Goal: Task Accomplishment & Management: Manage account settings

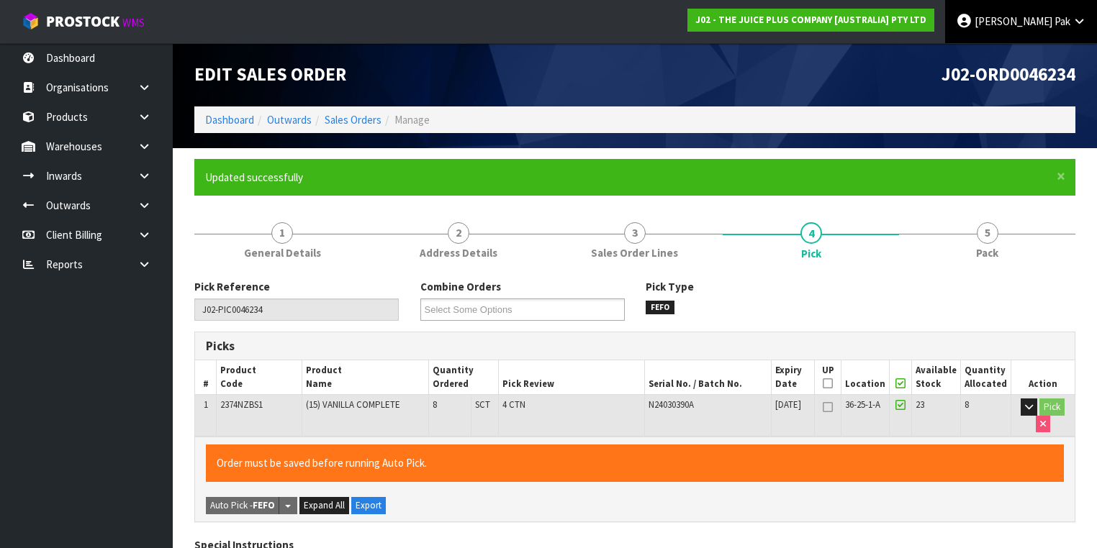
click at [1071, 17] on link "[PERSON_NAME]" at bounding box center [1021, 21] width 152 height 43
click at [1045, 55] on link "Logout" at bounding box center [1039, 56] width 114 height 19
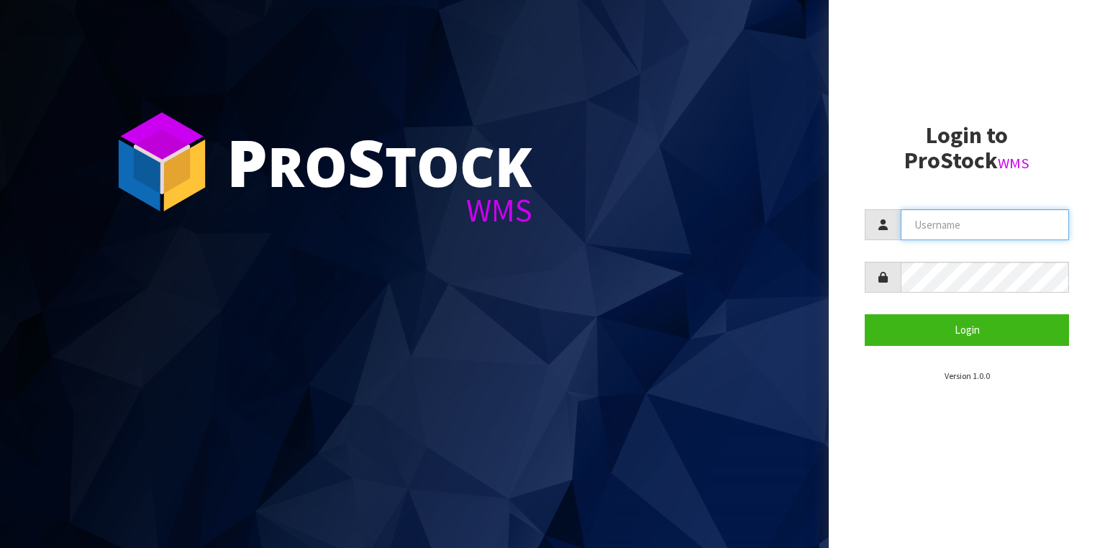
click at [923, 232] on input "text" at bounding box center [985, 224] width 168 height 31
type input "Mausali@cwl.co.nz"
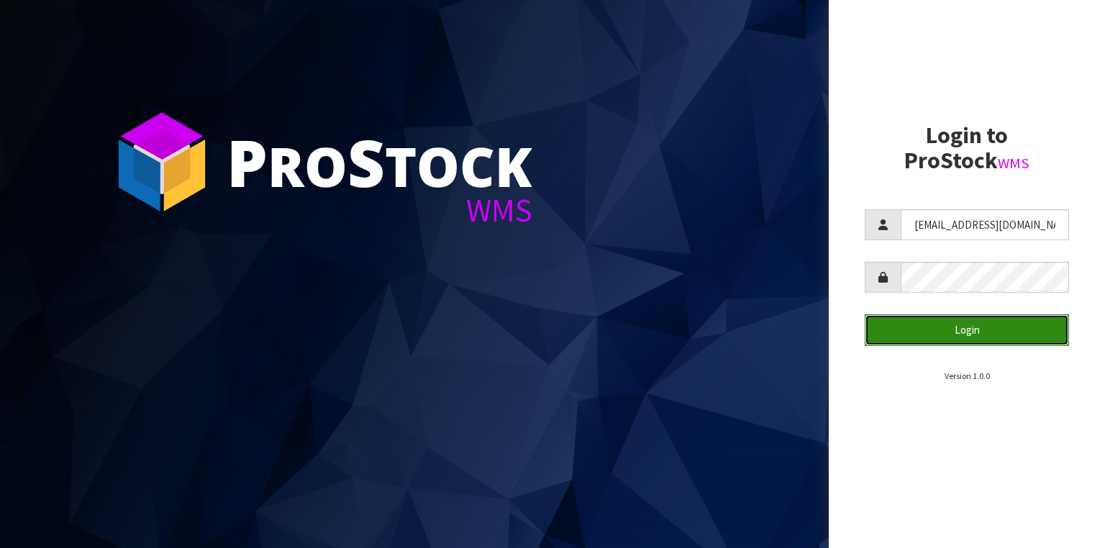
click at [935, 331] on button "Login" at bounding box center [967, 329] width 204 height 31
